Goal: Task Accomplishment & Management: Use online tool/utility

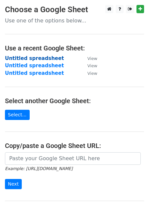
click at [23, 56] on strong "Untitled spreadsheet" at bounding box center [34, 59] width 59 height 6
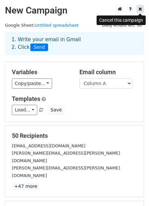
click at [142, 10] on link at bounding box center [141, 9] width 8 height 8
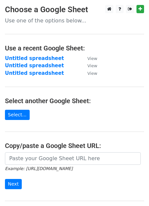
click at [27, 23] on p "Use one of the options below..." at bounding box center [74, 20] width 139 height 7
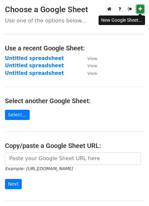
click at [140, 7] on icon at bounding box center [141, 9] width 4 height 5
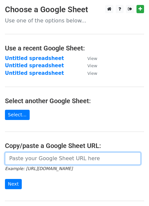
click at [29, 160] on input "url" at bounding box center [73, 159] width 136 height 13
paste input "https://docs.google.com/spreadsheets/d/1zduCK4fl4OtZ5oFBEgXSZUXPzHO3E-IhwoBOTCr…"
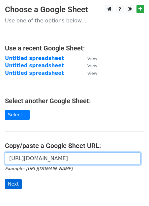
type input "https://docs.google.com/spreadsheets/d/1zduCK4fl4OtZ5oFBEgXSZUXPzHO3E-IhwoBOTCr…"
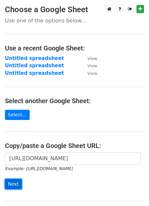
scroll to position [0, 0]
click at [14, 184] on input "Next" at bounding box center [13, 184] width 17 height 10
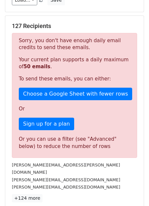
scroll to position [206, 0]
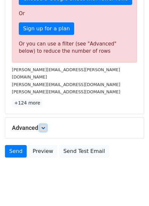
click at [43, 125] on link at bounding box center [43, 128] width 7 height 7
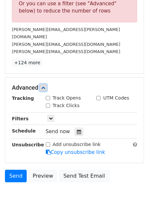
scroll to position [247, 0]
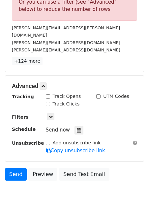
click at [70, 93] on label "Track Opens" at bounding box center [67, 96] width 28 height 7
click at [50, 94] on input "Track Opens" at bounding box center [48, 96] width 4 height 4
checkbox input "true"
click at [70, 101] on label "Track Clicks" at bounding box center [66, 104] width 27 height 7
click at [50, 102] on input "Track Clicks" at bounding box center [48, 104] width 4 height 4
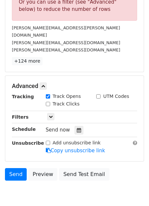
checkbox input "true"
click at [51, 115] on icon at bounding box center [51, 117] width 4 height 4
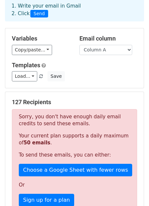
scroll to position [0, 0]
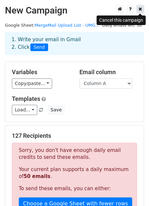
click at [143, 9] on link at bounding box center [141, 9] width 8 height 8
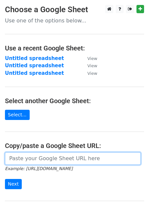
click at [59, 160] on input "url" at bounding box center [73, 159] width 136 height 13
paste input "[URL][DOMAIN_NAME]"
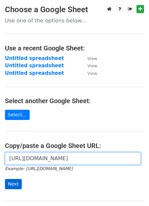
type input "[URL][DOMAIN_NAME]"
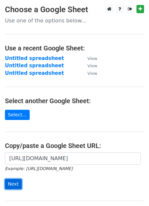
click at [15, 185] on input "Next" at bounding box center [13, 184] width 17 height 10
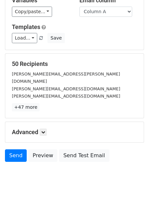
scroll to position [76, 0]
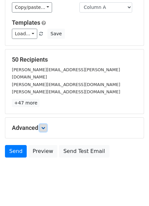
click at [45, 126] on icon at bounding box center [43, 128] width 4 height 4
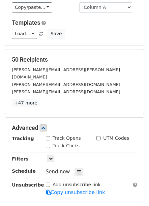
click at [54, 135] on label "Track Opens" at bounding box center [67, 138] width 28 height 7
click at [50, 136] on input "Track Opens" at bounding box center [48, 138] width 4 height 4
checkbox input "true"
click at [64, 143] on label "Track Clicks" at bounding box center [66, 146] width 27 height 7
click at [50, 144] on input "Track Clicks" at bounding box center [48, 146] width 4 height 4
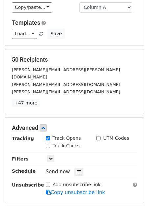
checkbox input "true"
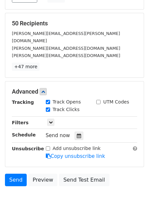
scroll to position [141, 0]
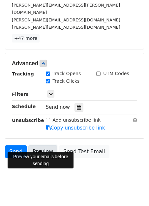
click at [39, 146] on link "Preview" at bounding box center [42, 152] width 29 height 13
click at [35, 146] on link "Preview" at bounding box center [42, 152] width 29 height 13
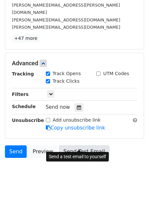
click at [83, 146] on link "Send Test Email" at bounding box center [84, 152] width 50 height 13
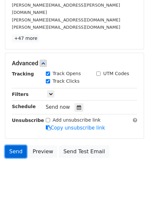
click at [15, 146] on link "Send" at bounding box center [16, 152] width 22 height 13
click at [81, 174] on body "New Campaign Daily emails left: 50 Google Sheet: MergeMail Upload List - UMG...…" at bounding box center [74, 26] width 149 height 324
click at [58, 178] on body "New Campaign Daily emails left: 50 Google Sheet: MergeMail Upload List - UMG...…" at bounding box center [74, 26] width 149 height 324
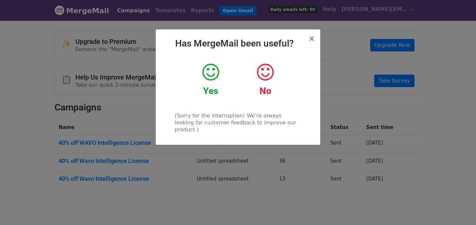
click at [206, 68] on icon at bounding box center [210, 72] width 17 height 20
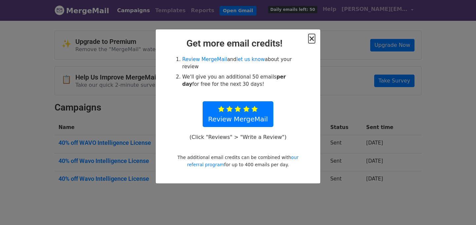
click at [315, 38] on span "×" at bounding box center [311, 38] width 7 height 9
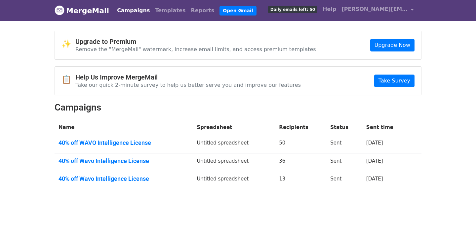
click at [126, 14] on link "Campaigns" at bounding box center [133, 10] width 38 height 13
